Goal: Transaction & Acquisition: Purchase product/service

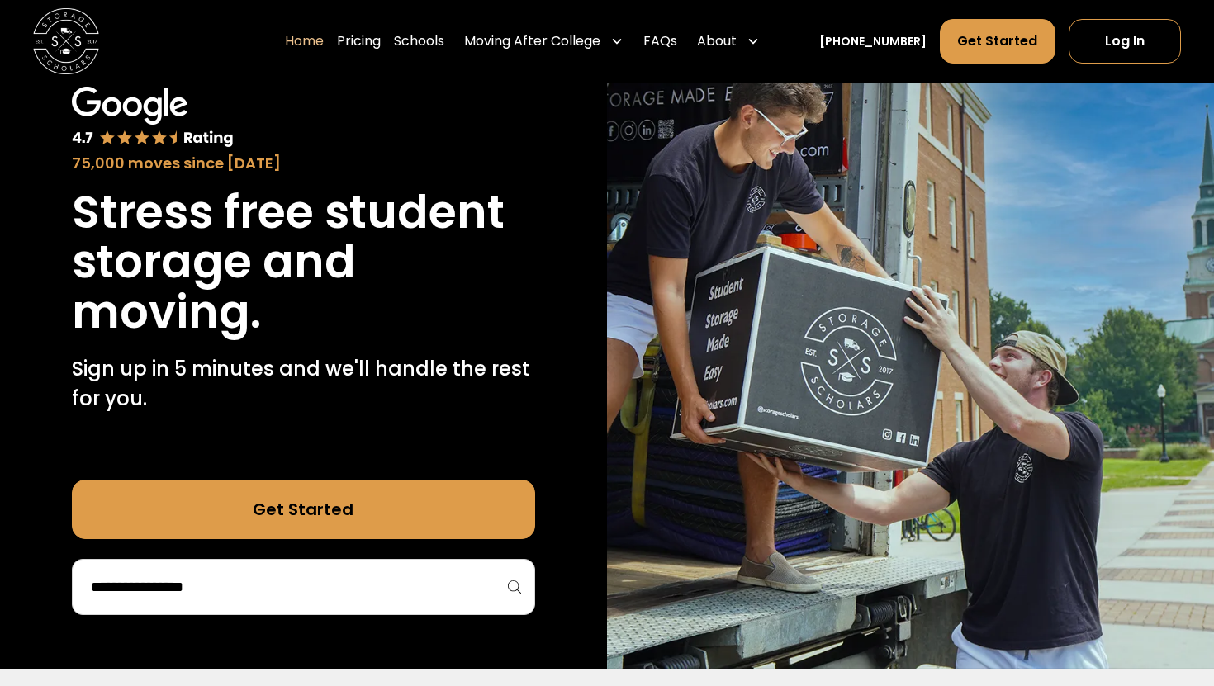
scroll to position [121, 0]
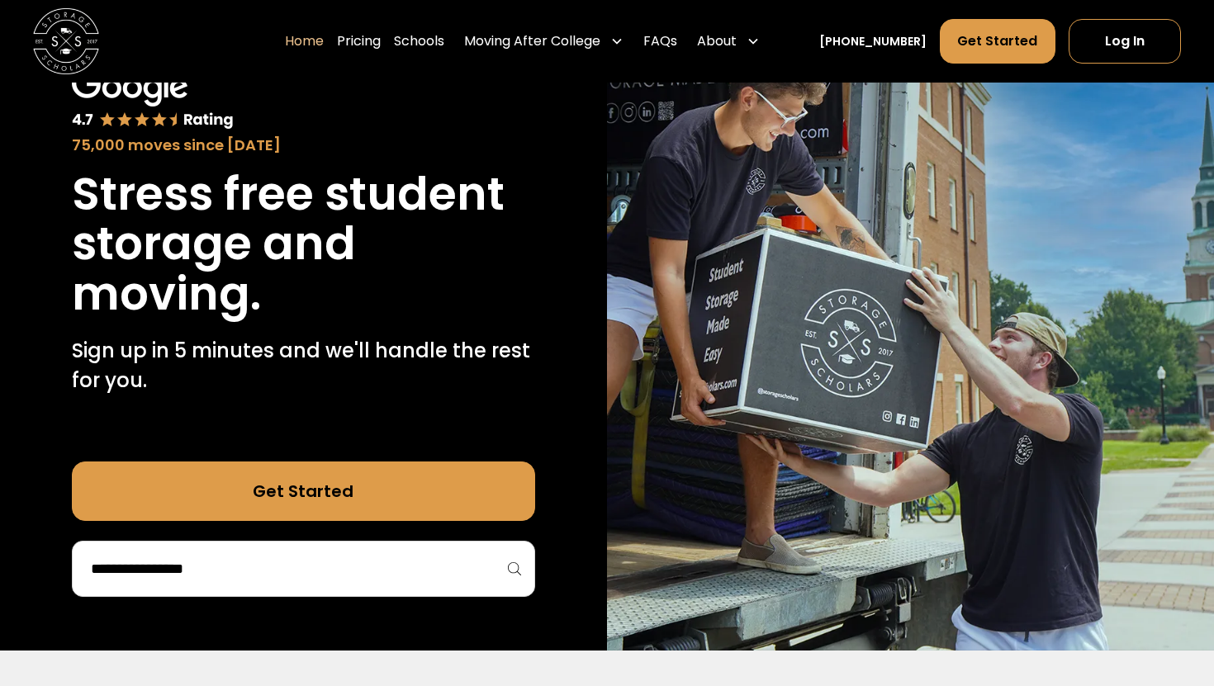
click at [350, 586] on div at bounding box center [303, 569] width 463 height 56
click at [264, 558] on input "search" at bounding box center [303, 569] width 429 height 28
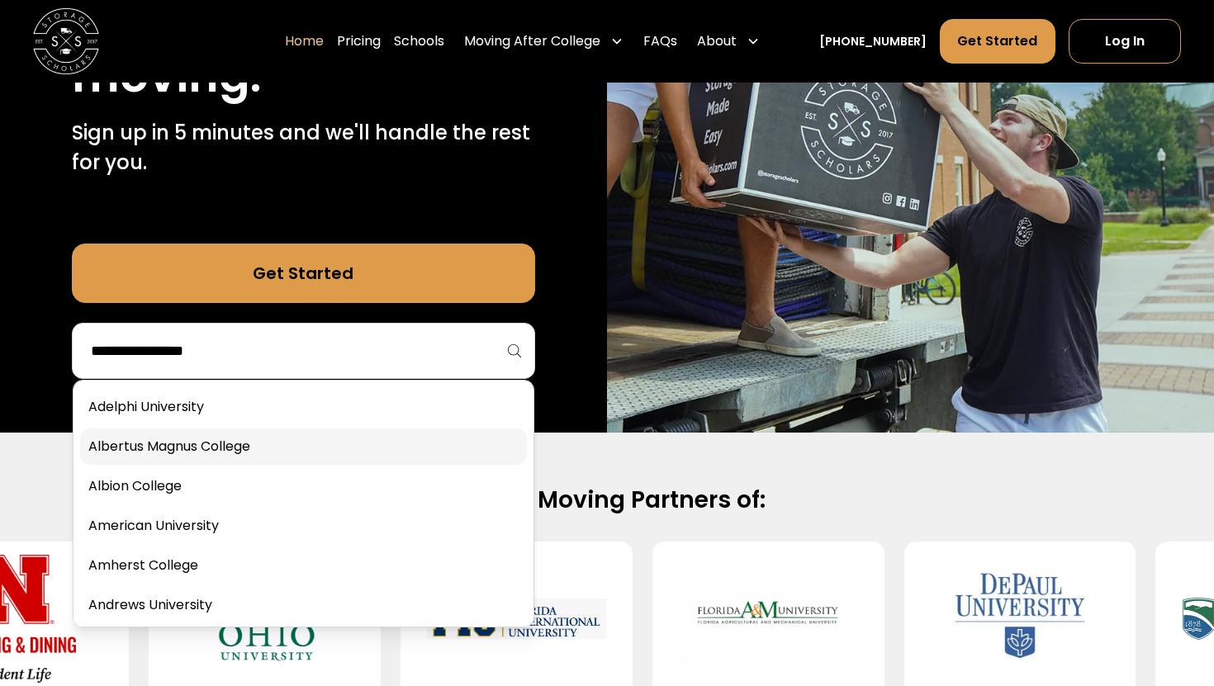
scroll to position [342, 0]
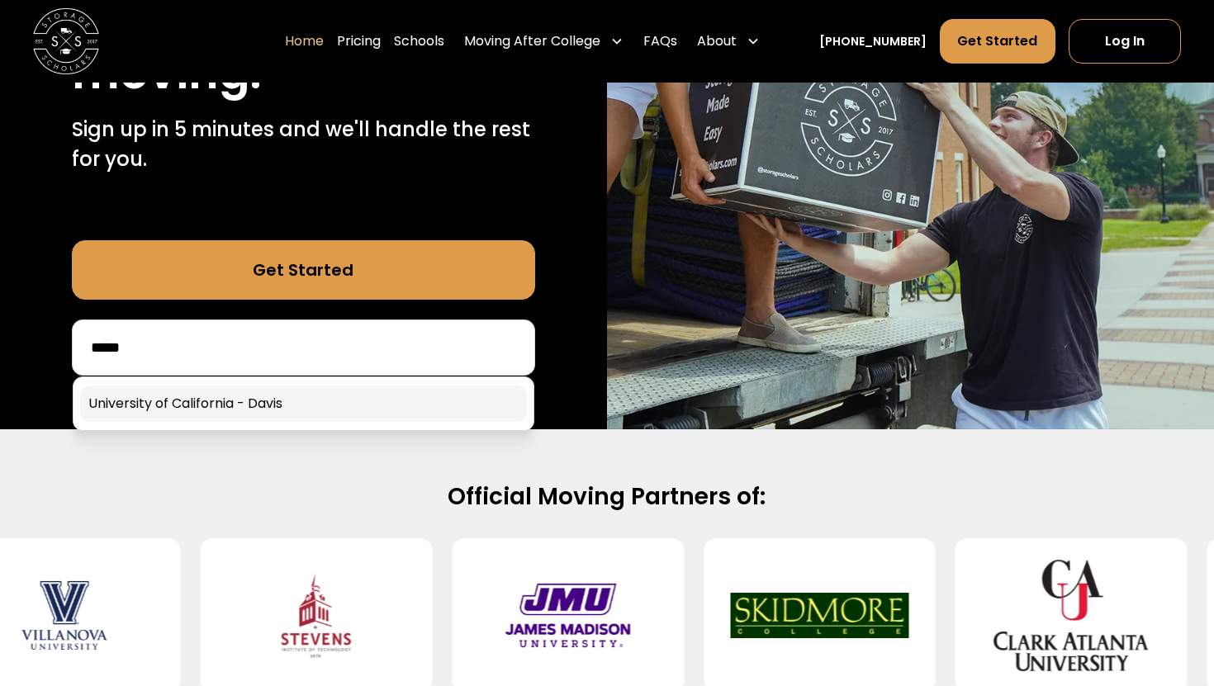
type input "*****"
click at [147, 401] on link at bounding box center [303, 404] width 447 height 36
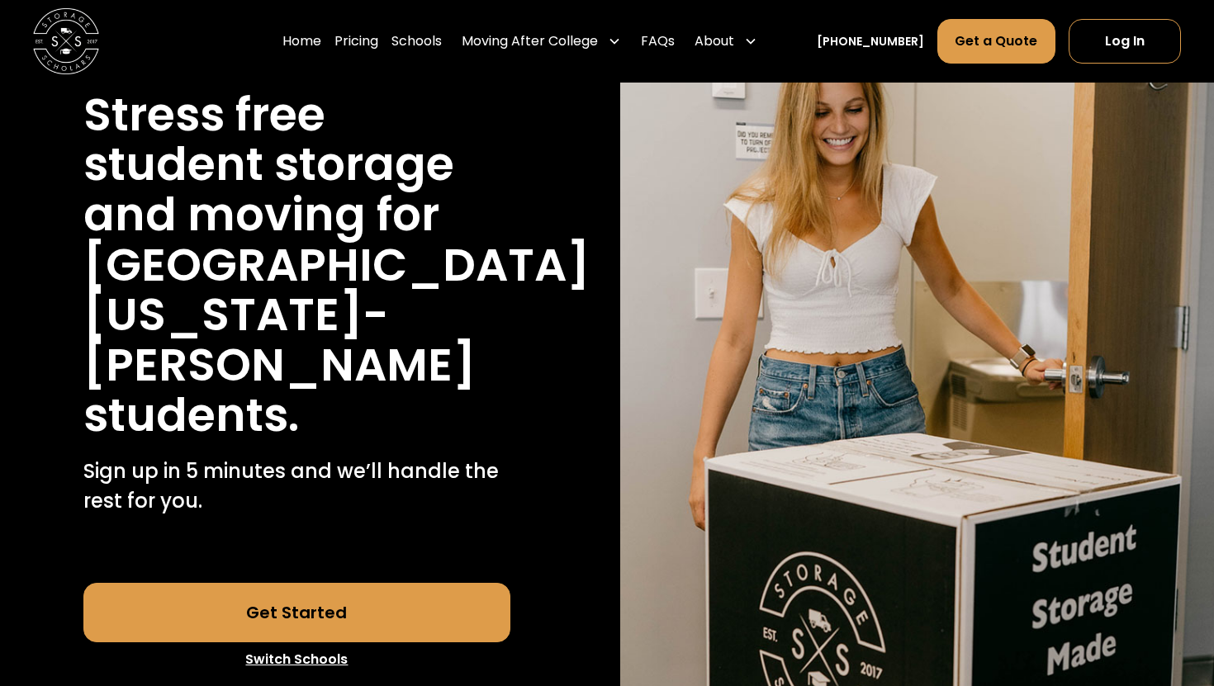
scroll to position [191, 0]
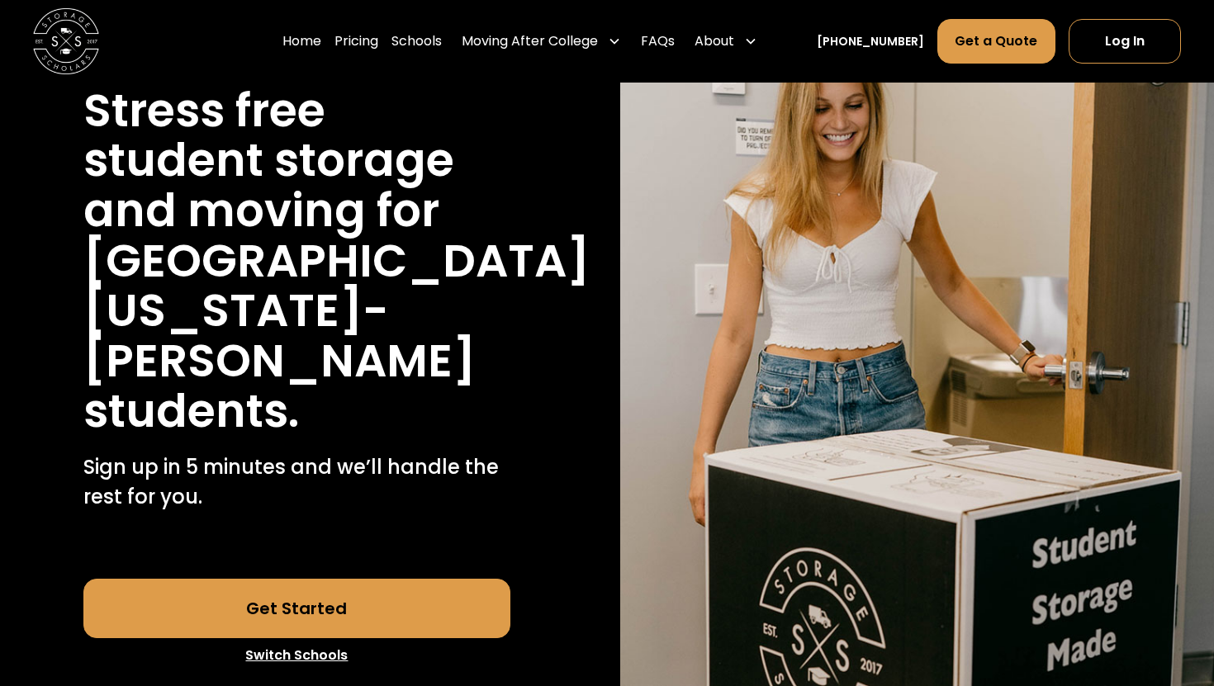
click at [317, 579] on link "Get Started" at bounding box center [297, 608] width 428 height 59
